Goal: Find specific page/section: Find specific page/section

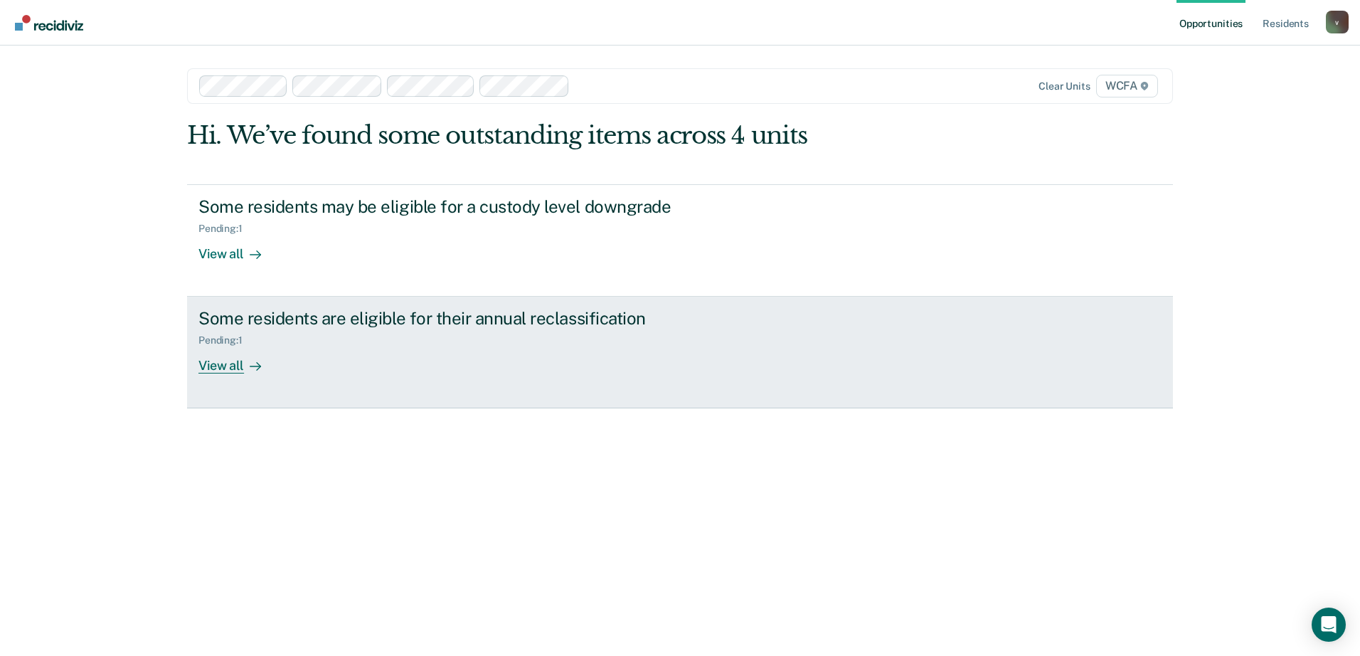
click at [421, 393] on link "Some residents are eligible for their annual reclassification Pending : 1 View …" at bounding box center [680, 353] width 986 height 112
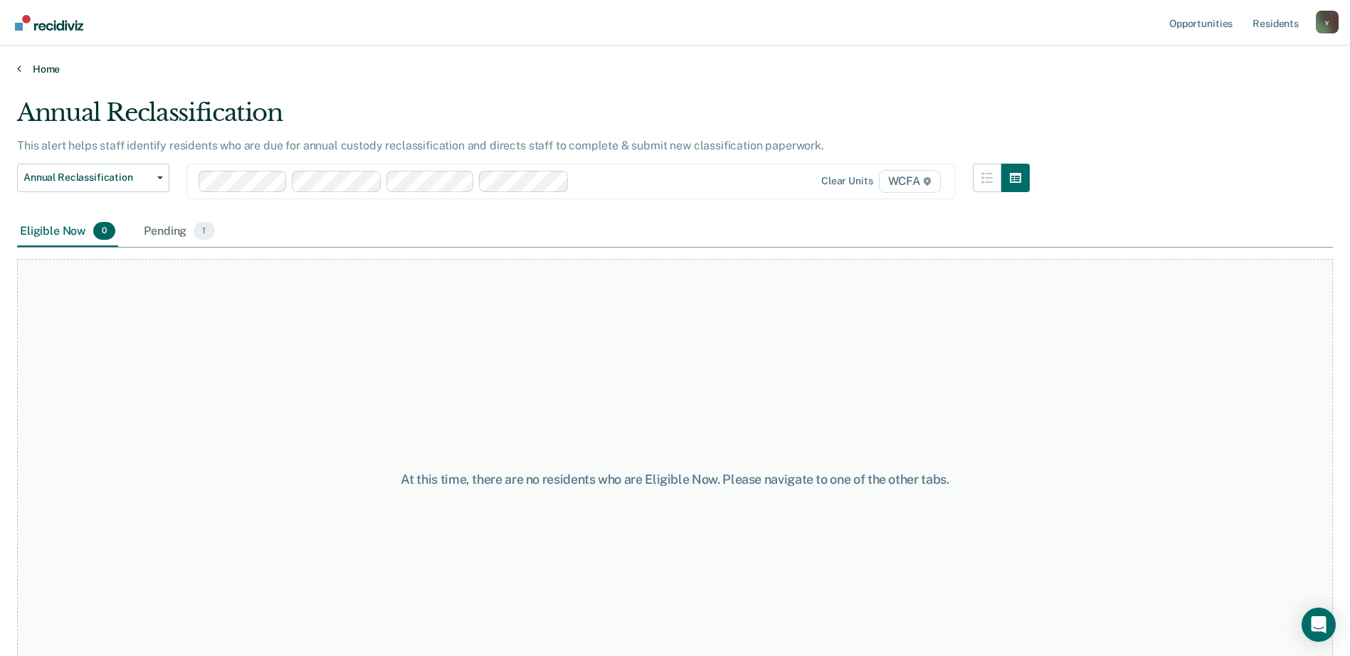
click at [38, 67] on link "Home" at bounding box center [675, 69] width 1316 height 13
